Goal: Information Seeking & Learning: Learn about a topic

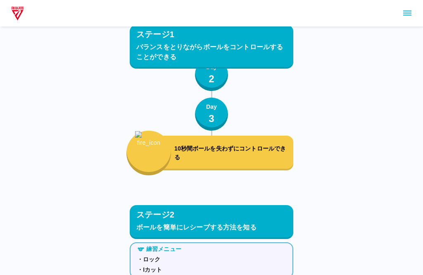
scroll to position [1221, 0]
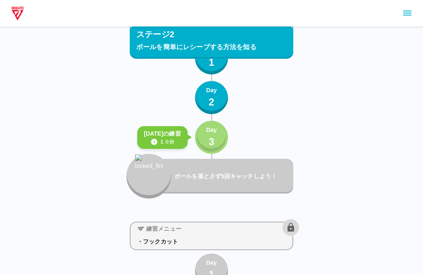
click at [210, 140] on p "3" at bounding box center [212, 141] width 6 height 15
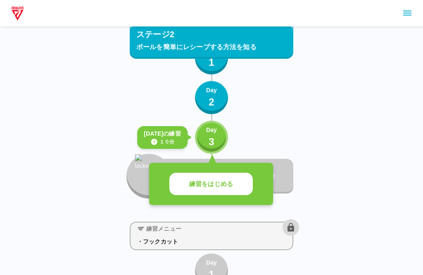
click at [235, 181] on button "練習をはじめる" at bounding box center [210, 184] width 83 height 23
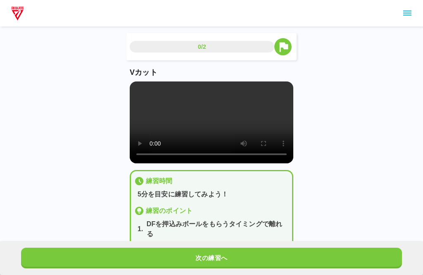
click at [206, 255] on button "次の練習へ" at bounding box center [211, 257] width 381 height 21
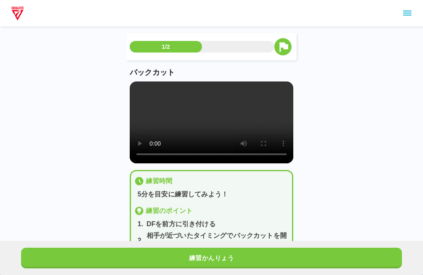
click at [211, 254] on button "練習かんりょう" at bounding box center [211, 257] width 381 height 21
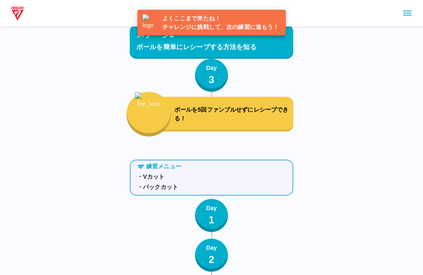
scroll to position [1263, 0]
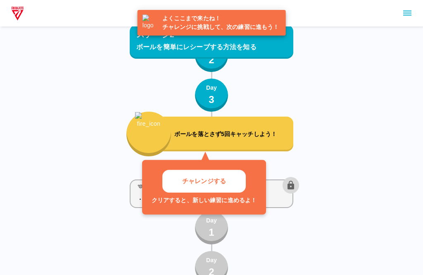
click at [237, 183] on button "チャレンジする" at bounding box center [203, 181] width 83 height 23
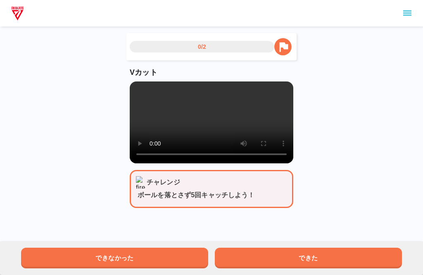
click at [291, 249] on button "できた" at bounding box center [308, 257] width 187 height 21
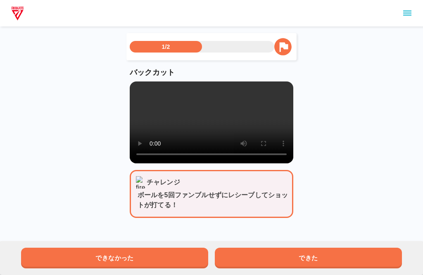
click at [296, 251] on button "できた" at bounding box center [308, 257] width 187 height 21
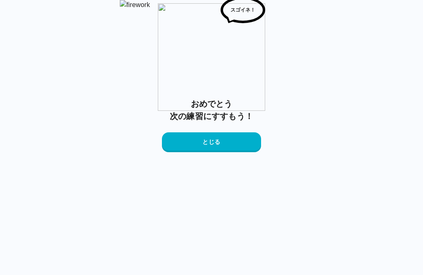
click at [239, 152] on button "とじる" at bounding box center [211, 142] width 99 height 20
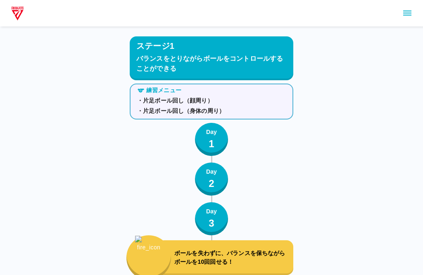
click at [409, 17] on icon "sidemenu" at bounding box center [407, 13] width 10 height 10
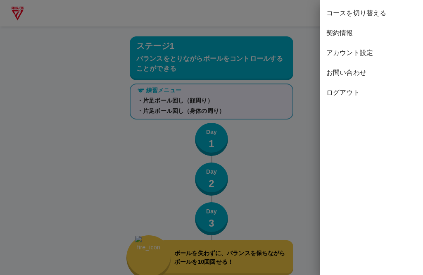
click at [376, 17] on span "コースを切り替える" at bounding box center [371, 13] width 90 height 10
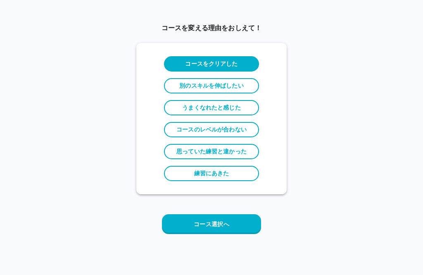
click at [227, 221] on button "コース選択へ" at bounding box center [211, 224] width 99 height 20
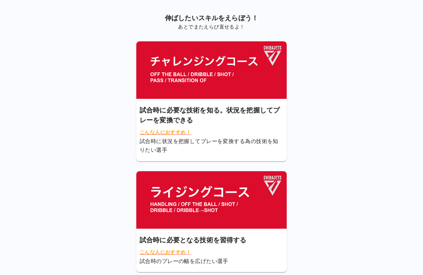
click at [242, 77] on img at bounding box center [211, 69] width 150 height 57
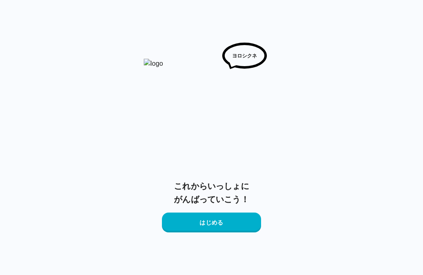
click at [240, 220] on button "はじめる" at bounding box center [211, 222] width 99 height 20
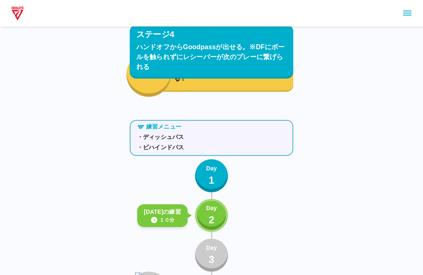
scroll to position [1640, 0]
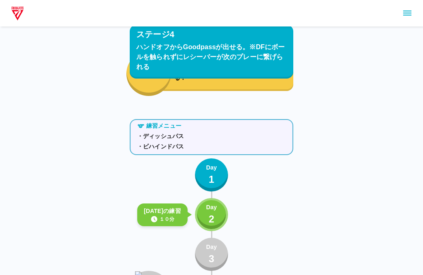
click at [211, 211] on p "Day" at bounding box center [211, 207] width 11 height 9
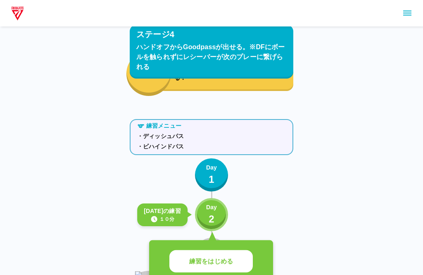
click at [223, 257] on p "練習をはじめる" at bounding box center [211, 260] width 44 height 9
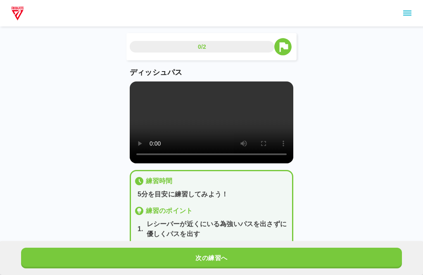
click at [231, 252] on button "次の練習へ" at bounding box center [211, 257] width 381 height 21
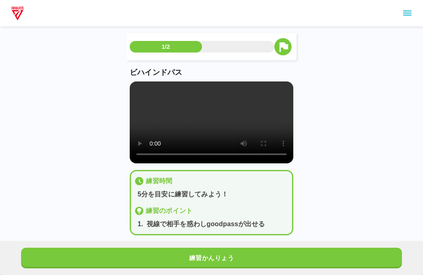
click at [235, 255] on button "練習かんりょう" at bounding box center [211, 257] width 381 height 21
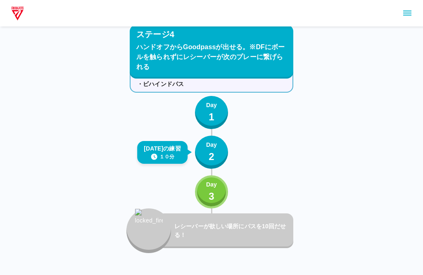
scroll to position [1700, 0]
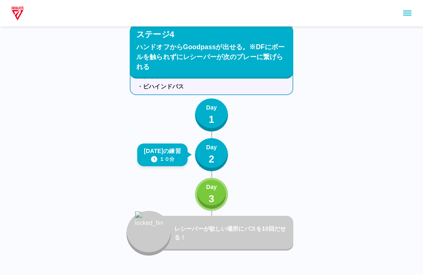
click at [217, 190] on p "Day" at bounding box center [211, 187] width 11 height 9
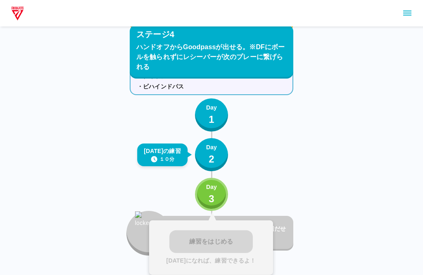
click at [219, 156] on button "Day 2" at bounding box center [211, 154] width 33 height 33
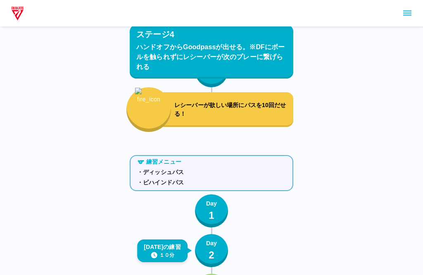
click at [407, 16] on icon "sidemenu" at bounding box center [407, 13] width 10 height 10
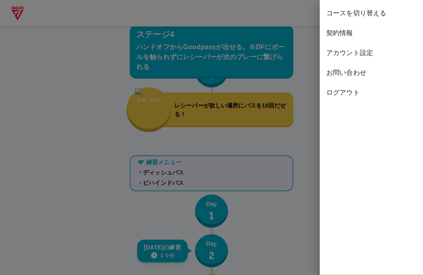
scroll to position [1604, 0]
click at [345, 93] on span "ログアウト" at bounding box center [371, 93] width 90 height 10
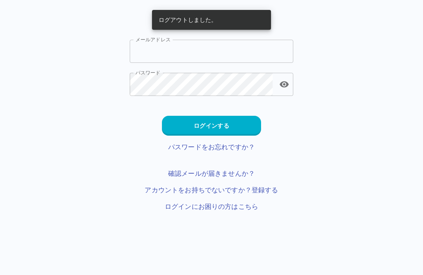
click at [200, 52] on input "メールアドレス" at bounding box center [212, 51] width 164 height 23
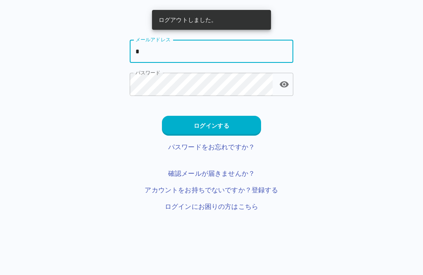
type input "**********"
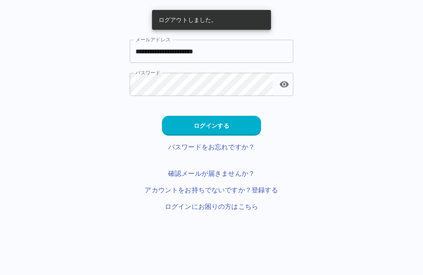
click at [228, 120] on button "ログインする" at bounding box center [211, 126] width 99 height 20
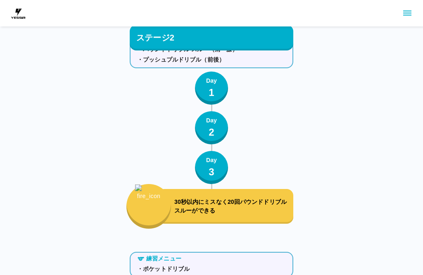
scroll to position [2252, 0]
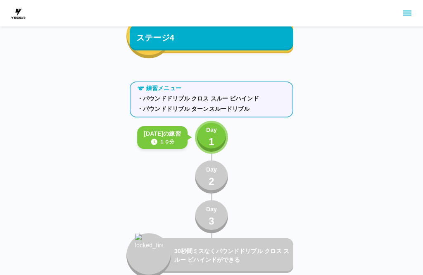
click at [214, 138] on p "1" at bounding box center [212, 141] width 6 height 15
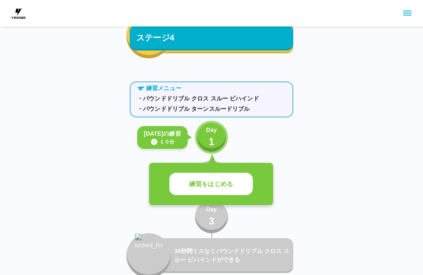
click at [233, 182] on button "練習をはじめる" at bounding box center [210, 184] width 83 height 23
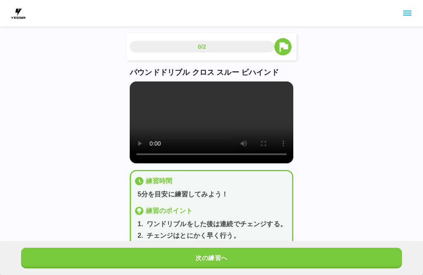
click at [217, 128] on video at bounding box center [212, 122] width 164 height 82
click at [151, 90] on video at bounding box center [212, 122] width 164 height 82
click at [137, 90] on video at bounding box center [212, 122] width 164 height 82
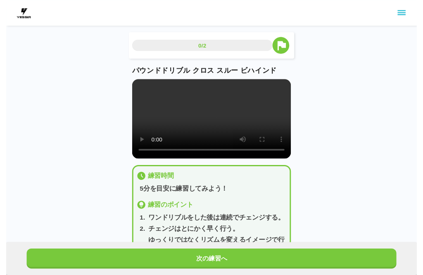
scroll to position [8, 0]
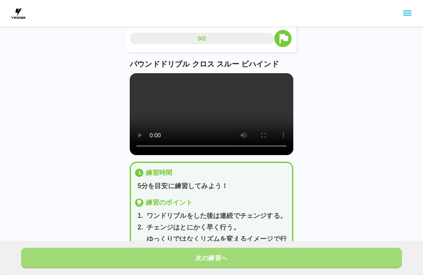
click at [176, 249] on button "次の練習へ" at bounding box center [211, 257] width 381 height 21
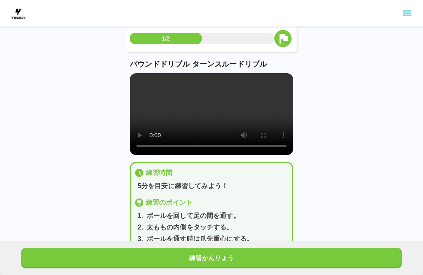
scroll to position [0, 0]
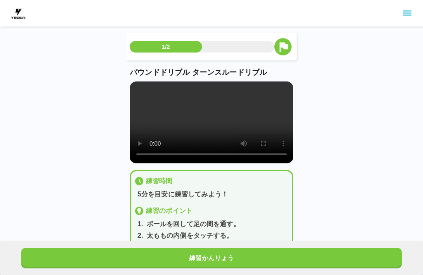
click at [141, 260] on button "練習かんりょう" at bounding box center [211, 257] width 381 height 21
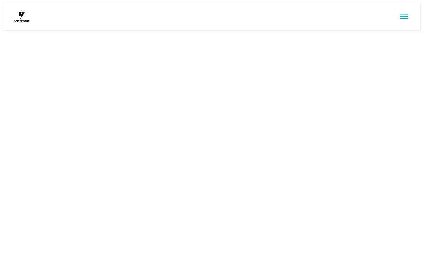
click at [132, 33] on html at bounding box center [211, 16] width 423 height 33
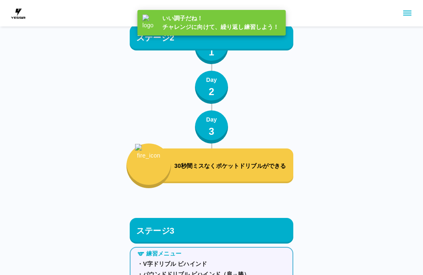
scroll to position [2252, 0]
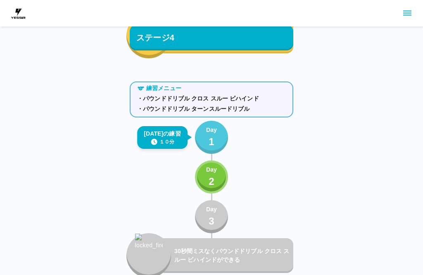
click at [199, 130] on button "Day 1" at bounding box center [211, 137] width 33 height 33
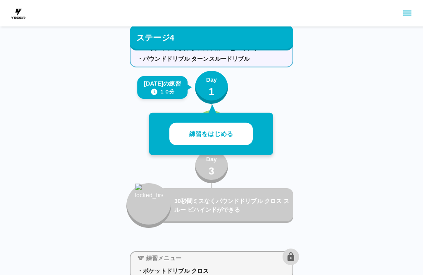
scroll to position [2302, 0]
click at [183, 130] on button "練習をはじめる" at bounding box center [210, 134] width 83 height 23
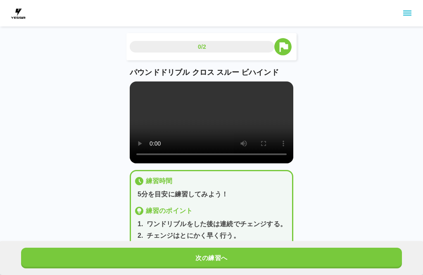
click at [242, 258] on button "次の練習へ" at bounding box center [211, 257] width 381 height 21
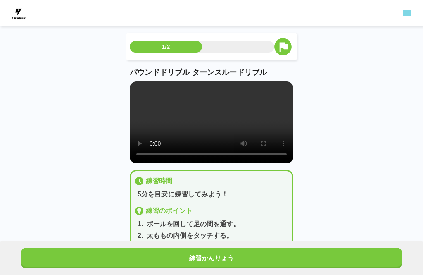
click at [216, 128] on video at bounding box center [212, 122] width 164 height 82
click at [239, 266] on button "練習かんりょう" at bounding box center [211, 257] width 381 height 21
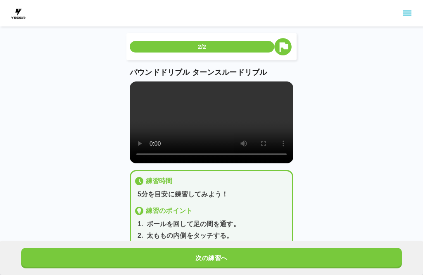
click at [298, 249] on button "次の練習へ" at bounding box center [211, 257] width 381 height 21
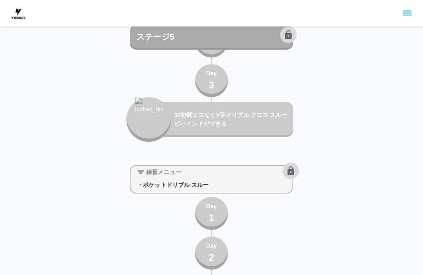
scroll to position [3129, 0]
